Goal: Transaction & Acquisition: Purchase product/service

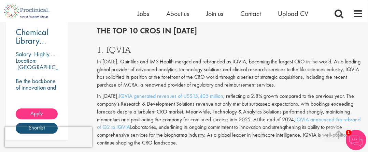
scroll to position [575, 0]
click at [140, 14] on span "Jobs" at bounding box center [144, 13] width 12 height 9
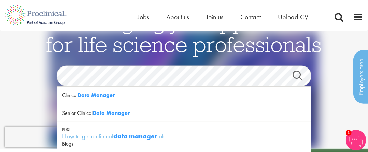
click at [134, 61] on div "Life-changing job opportunities for life science professionals Jobs Search See …" at bounding box center [184, 96] width 342 height 170
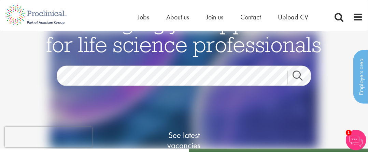
click at [298, 77] on link "Search" at bounding box center [301, 78] width 29 height 14
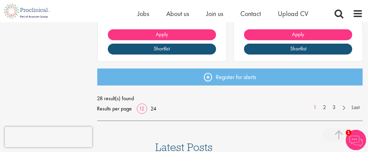
scroll to position [971, 0]
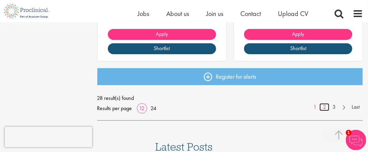
click at [324, 106] on link "2" at bounding box center [325, 108] width 10 height 8
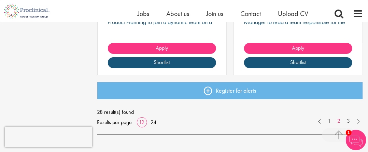
scroll to position [958, 0]
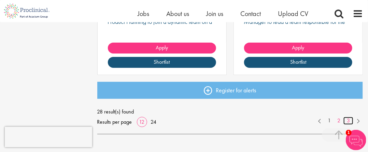
click at [348, 120] on link "3" at bounding box center [349, 121] width 10 height 8
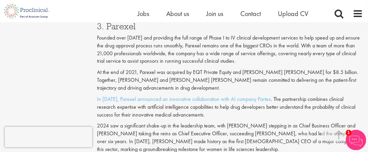
scroll to position [891, 0]
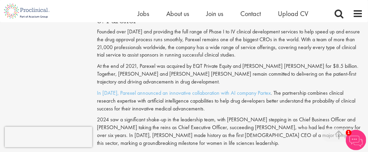
click at [182, 50] on p "Founded over 40 years ago and providing the full range of Phase I to IV clinica…" at bounding box center [230, 43] width 266 height 31
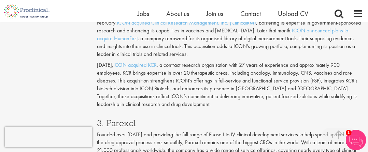
scroll to position [786, 0]
